Goal: Check status

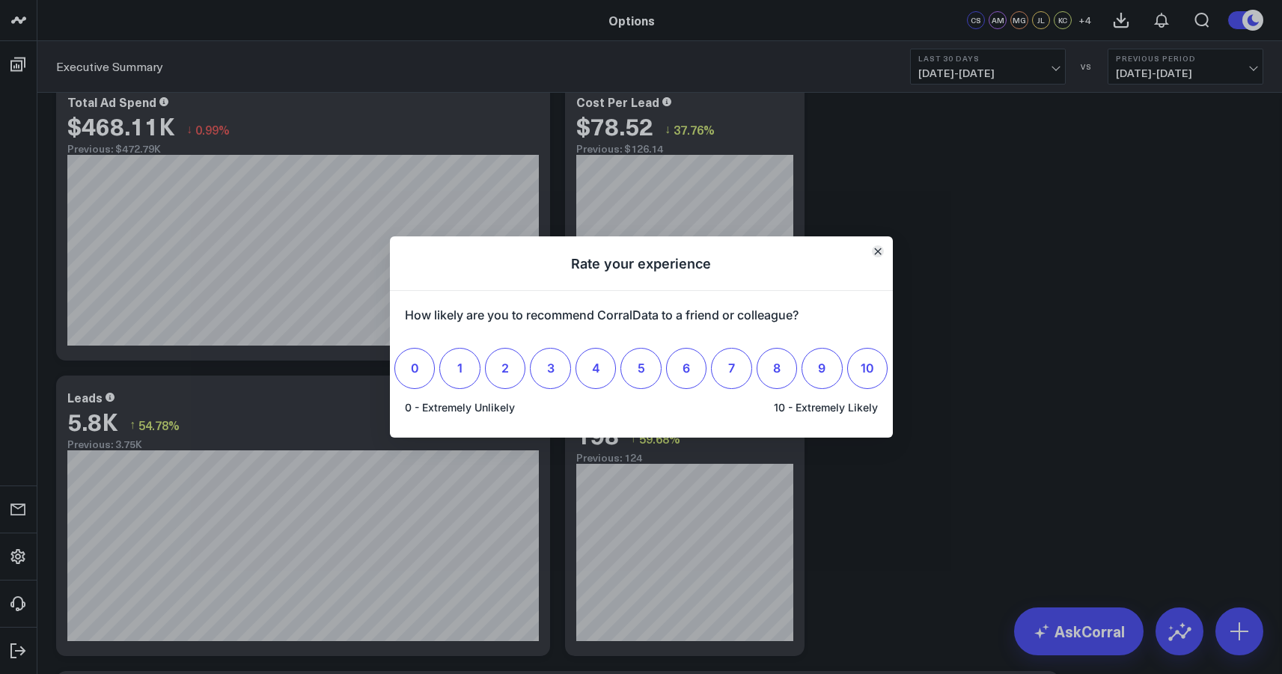
click at [880, 247] on button "Close" at bounding box center [878, 252] width 12 height 12
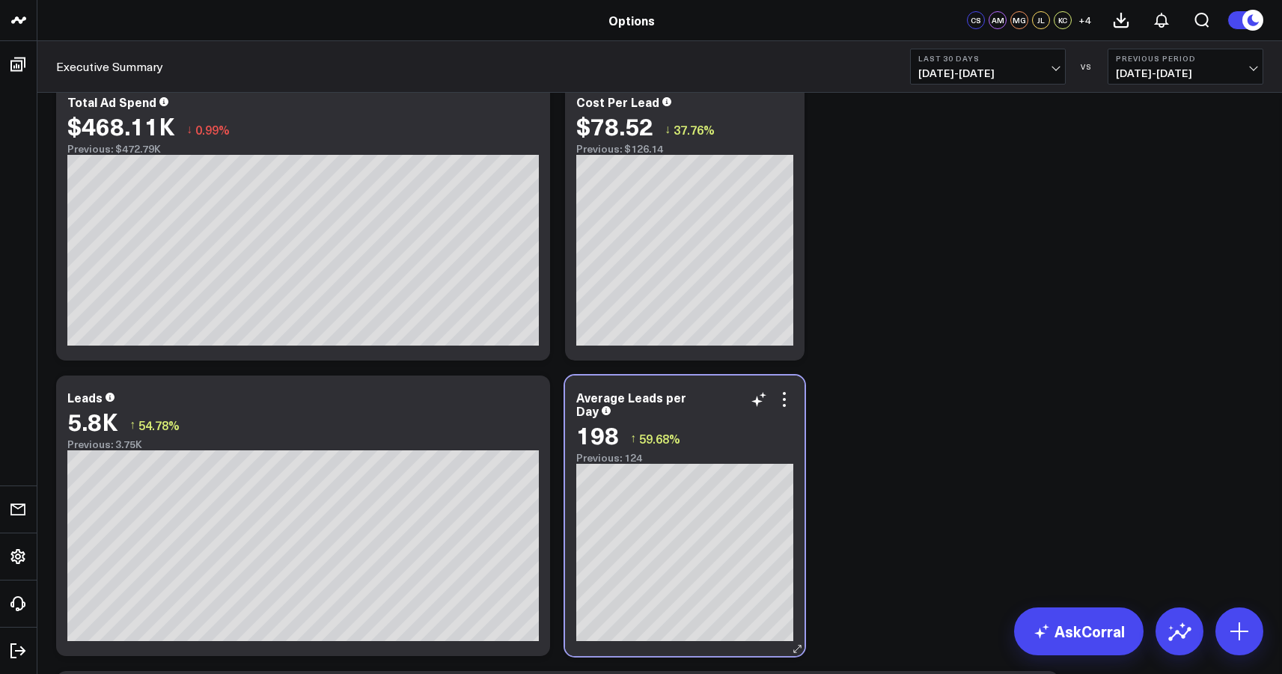
click at [624, 460] on div "Previous: 124" at bounding box center [684, 458] width 217 height 12
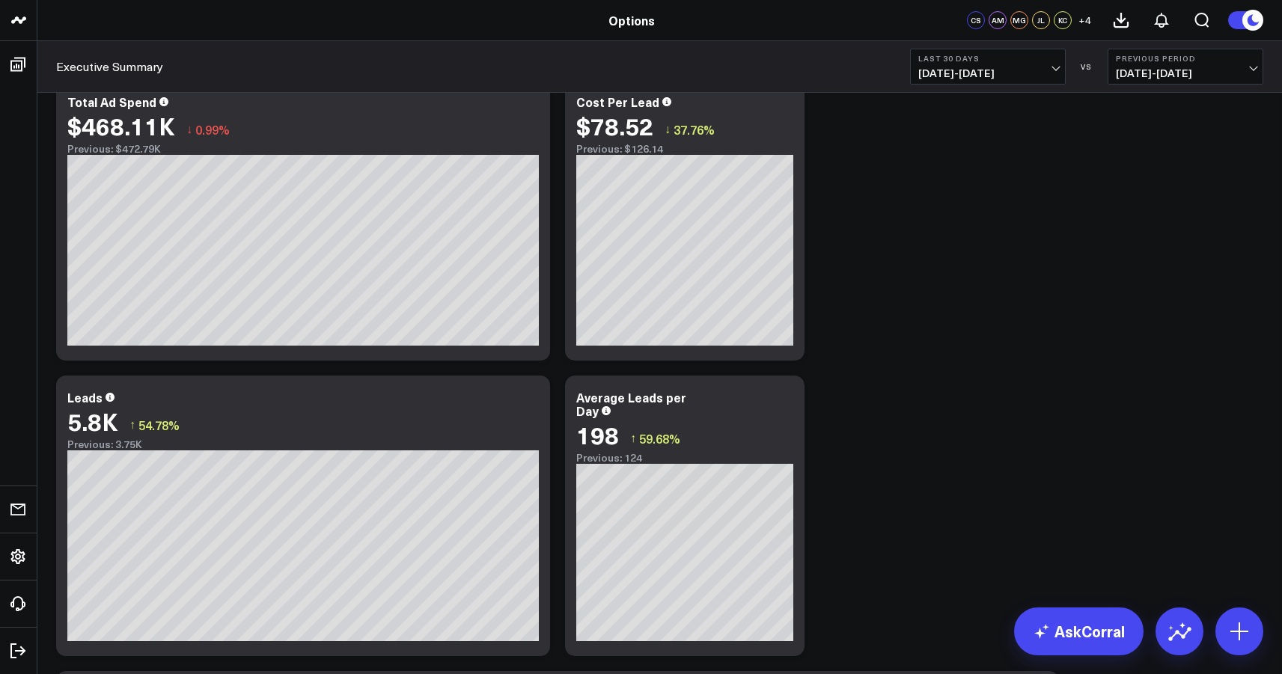
click at [1055, 67] on span "[DATE] - [DATE]" at bounding box center [987, 73] width 139 height 12
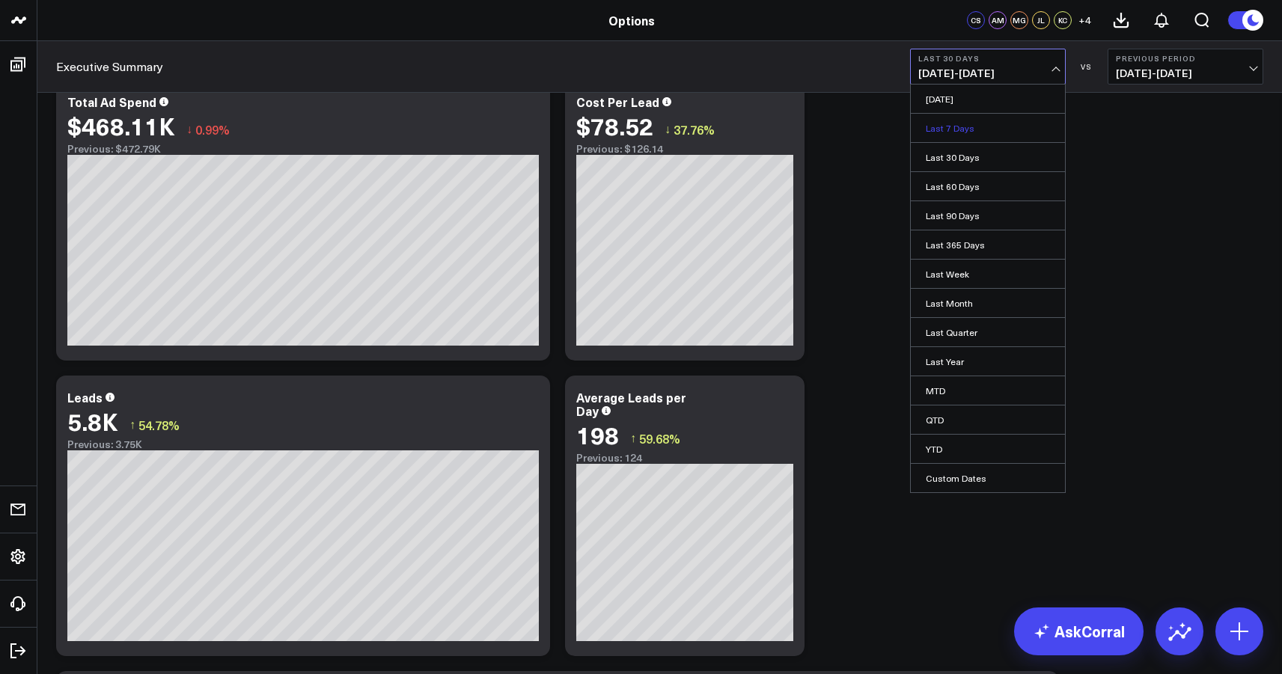
click at [1022, 121] on link "Last 7 Days" at bounding box center [988, 128] width 154 height 28
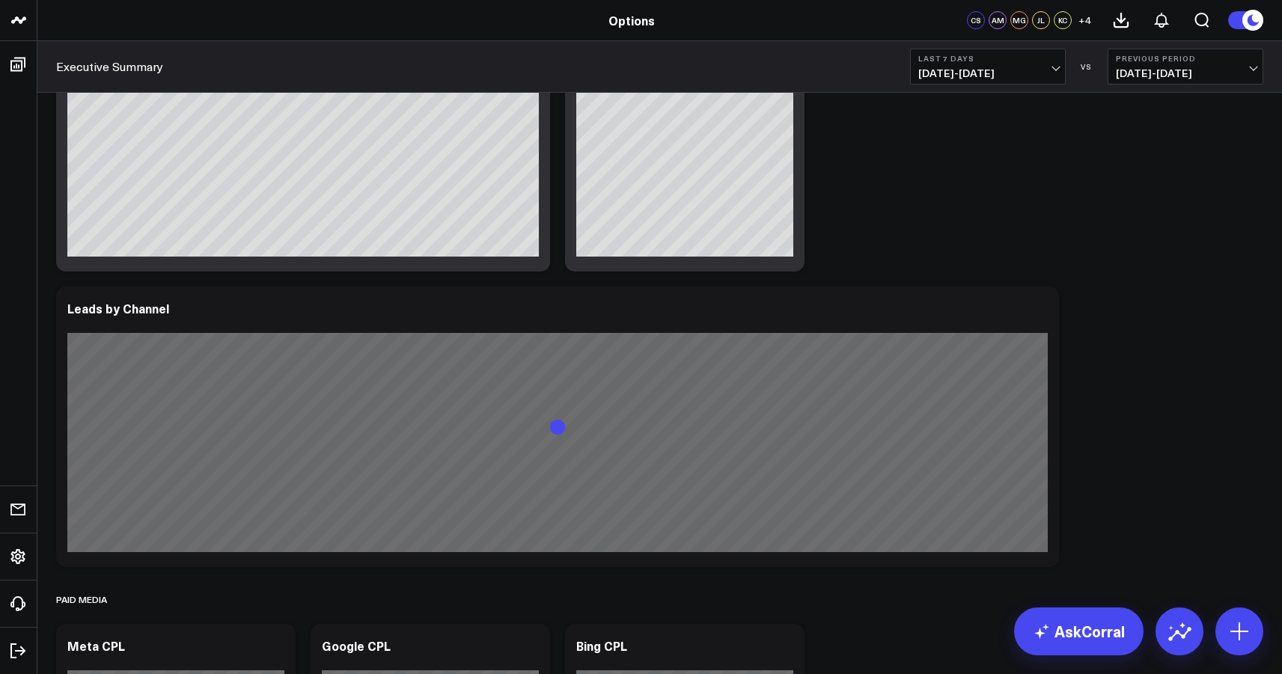
scroll to position [445, 0]
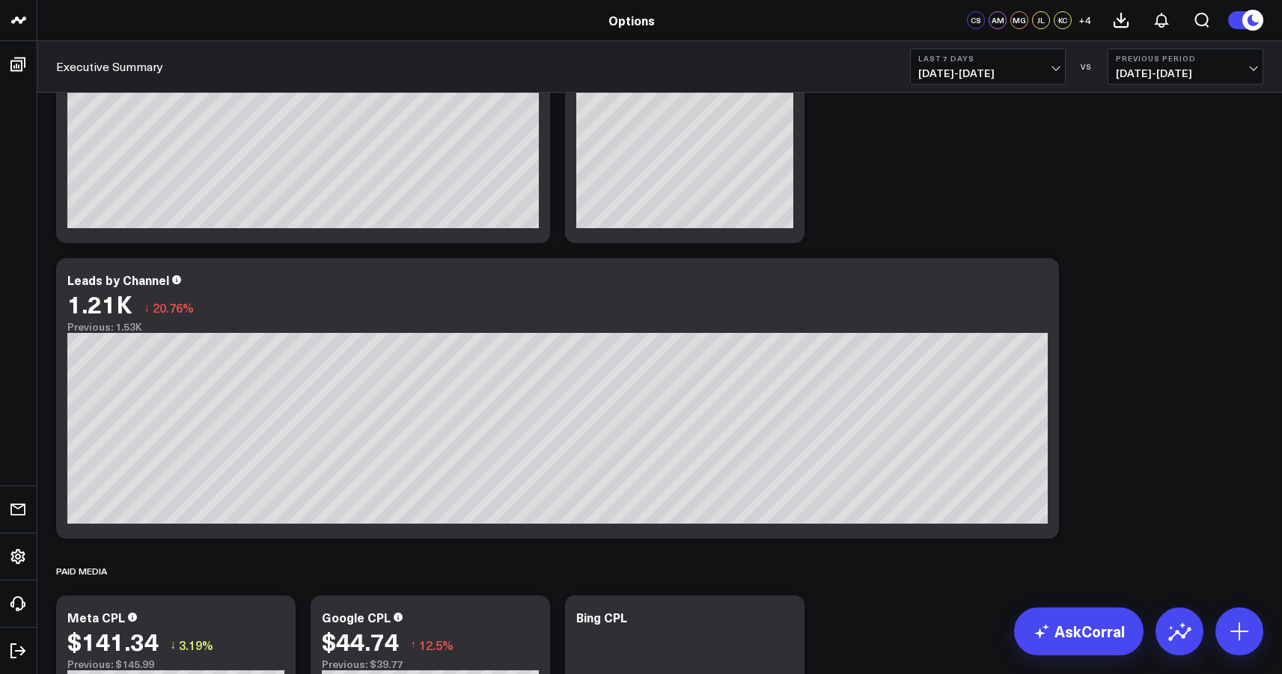
click at [1056, 67] on span "[DATE] - [DATE]" at bounding box center [987, 73] width 139 height 12
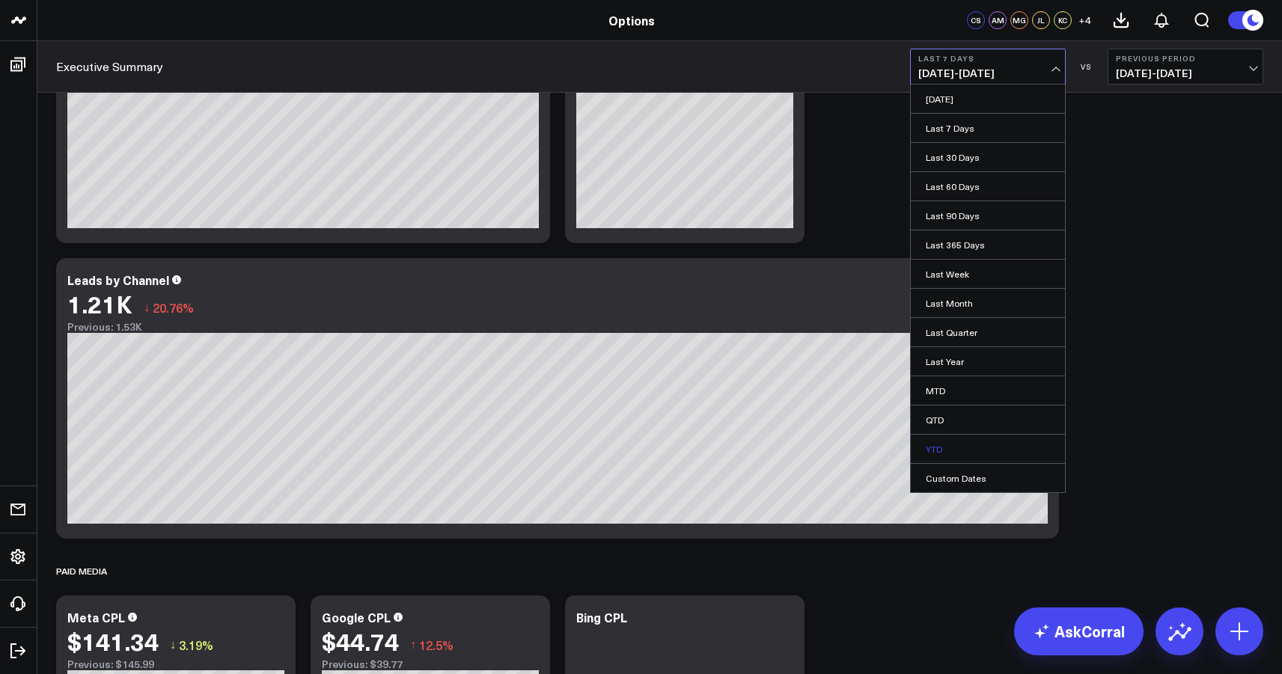
click at [1006, 445] on link "YTD" at bounding box center [988, 449] width 154 height 28
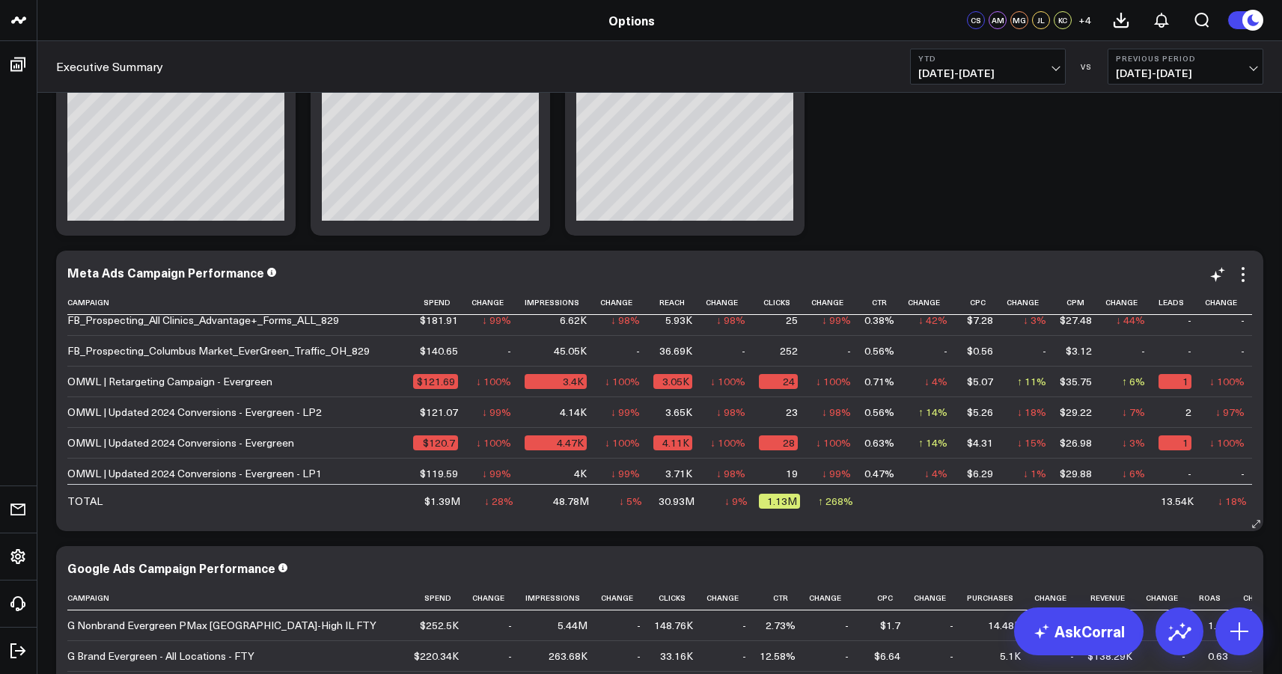
scroll to position [1520, 0]
